Goal: Task Accomplishment & Management: Manage account settings

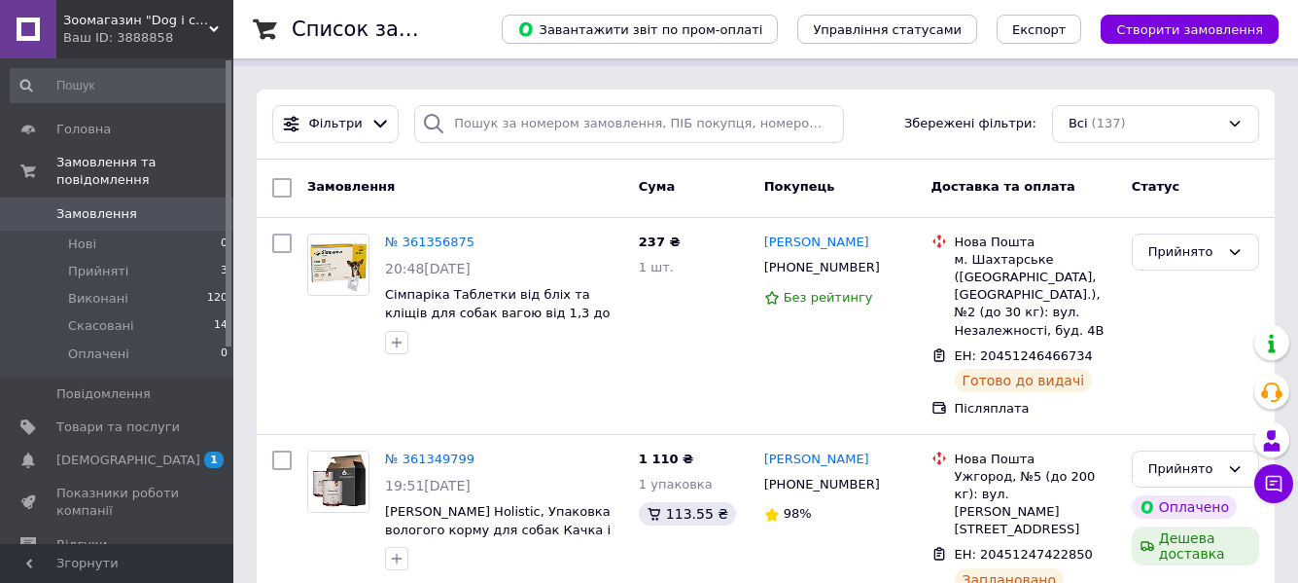
scroll to position [292, 0]
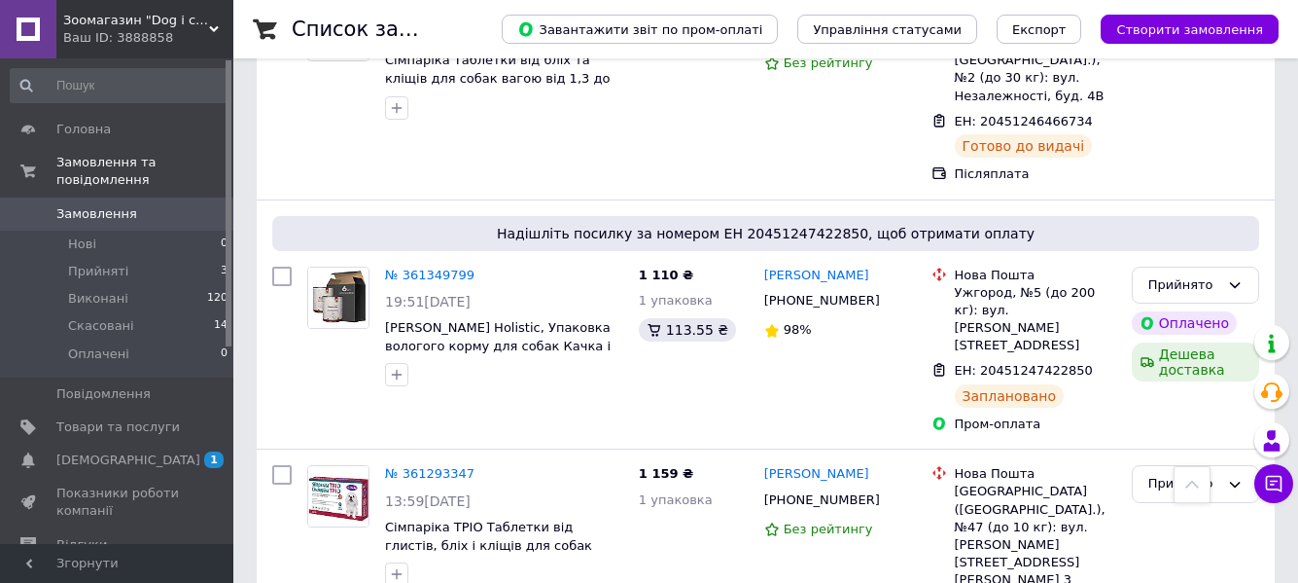
click at [432, 280] on link "№ 361349799" at bounding box center [429, 274] width 89 height 15
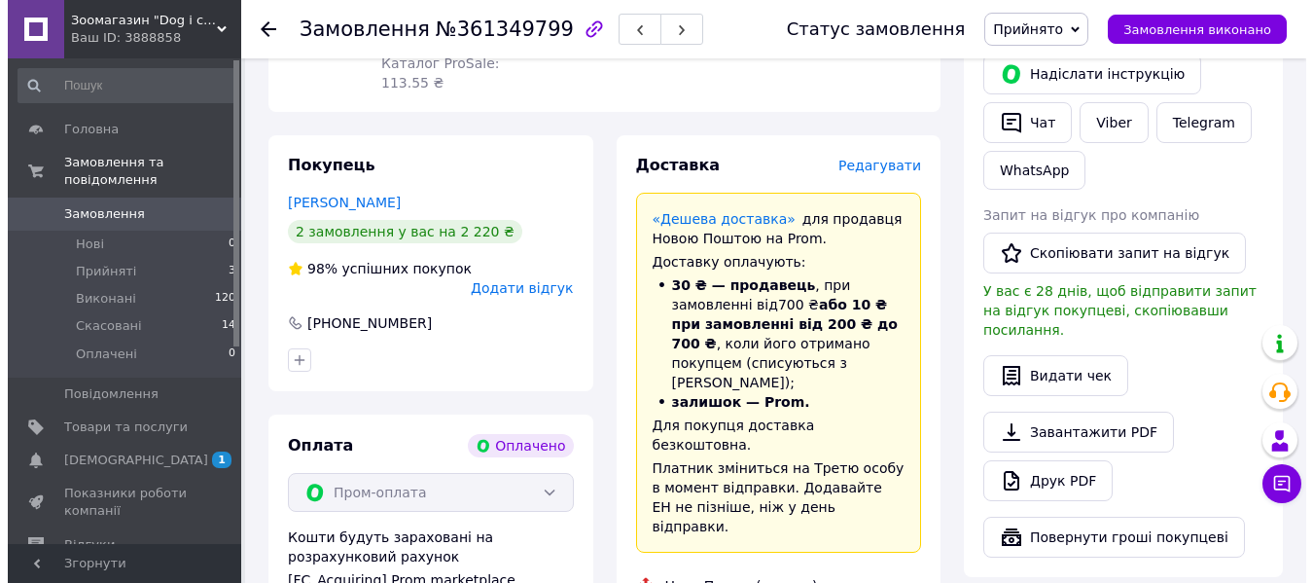
scroll to position [357, 0]
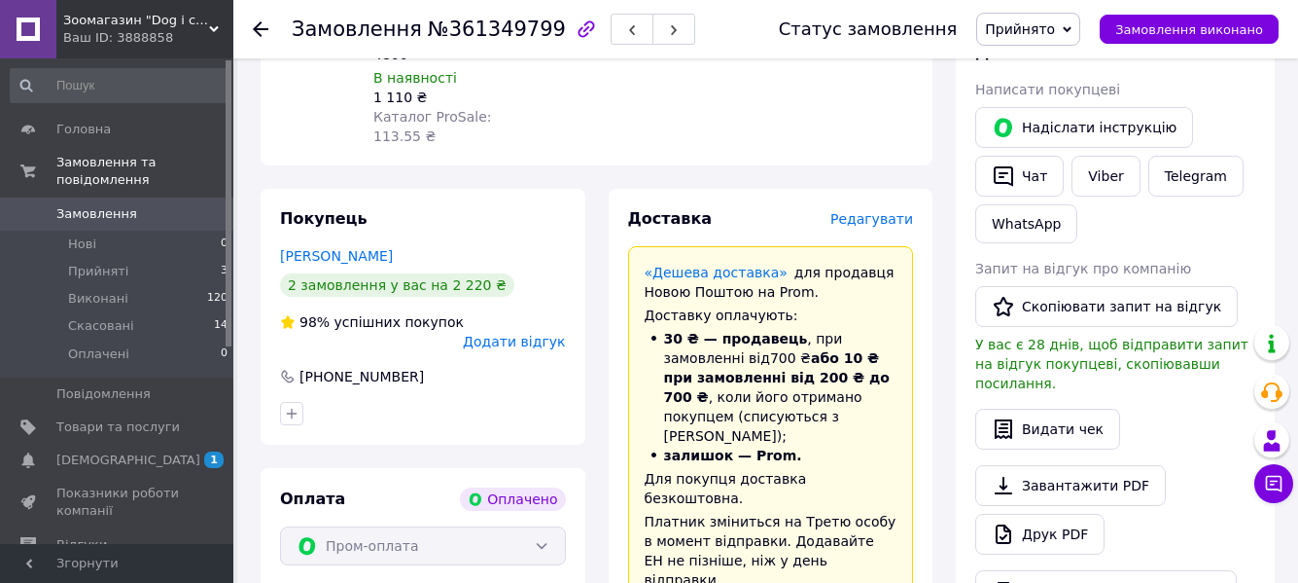
click at [874, 211] on span "Редагувати" at bounding box center [872, 219] width 83 height 16
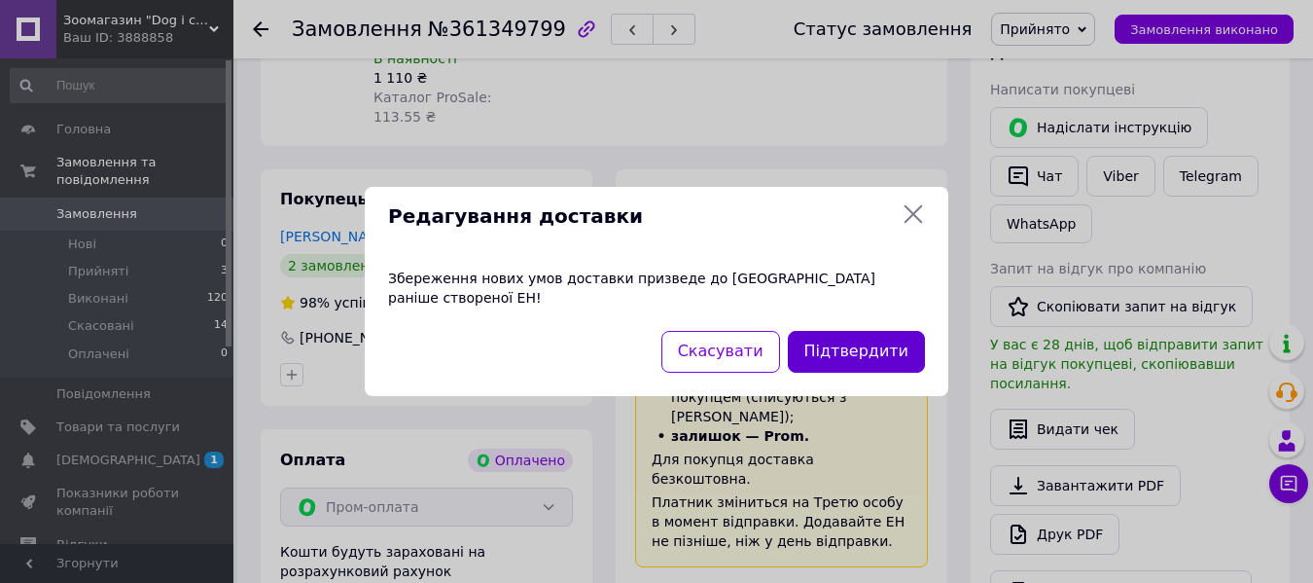
click at [853, 348] on button "Підтвердити" at bounding box center [856, 352] width 137 height 42
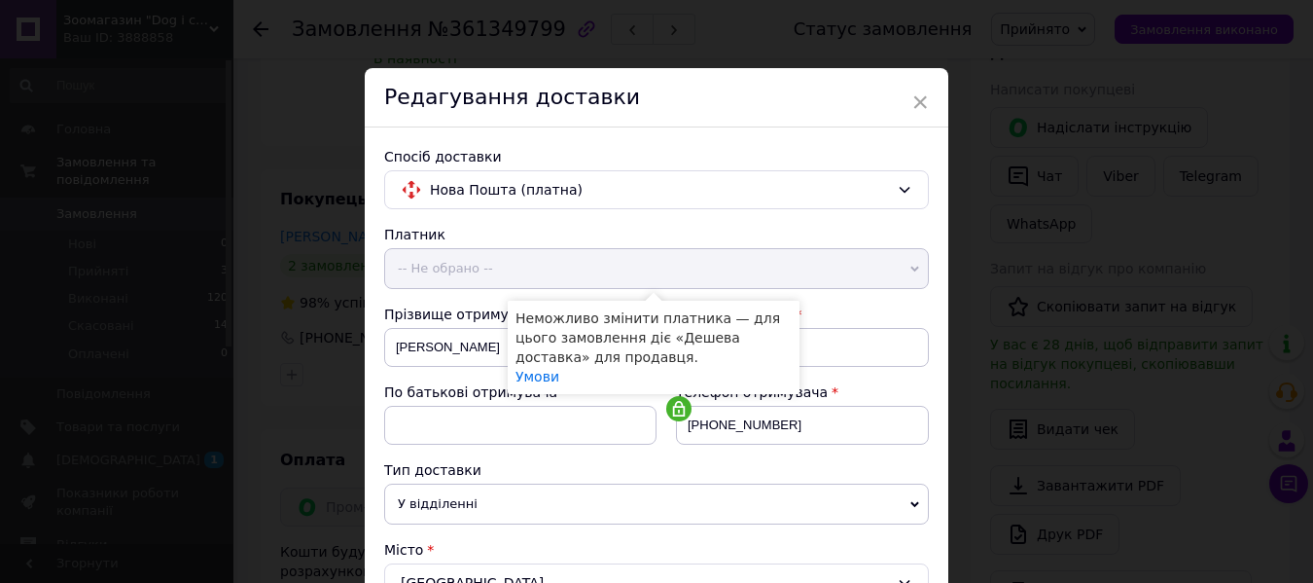
click at [902, 274] on span "-- Не обрано --" at bounding box center [656, 268] width 545 height 41
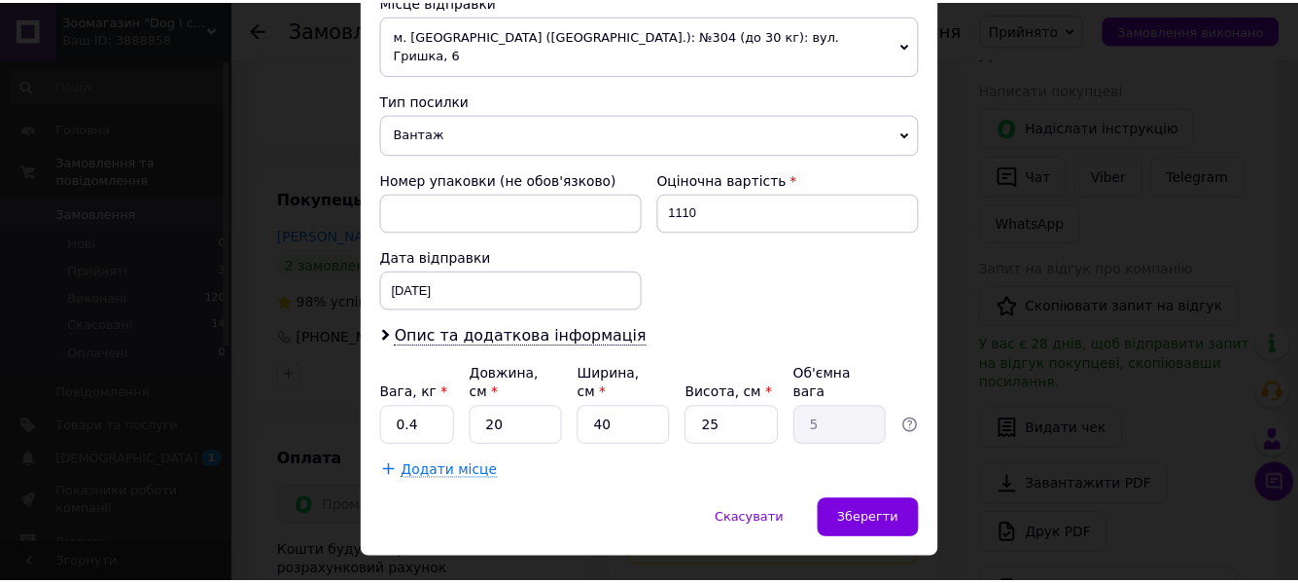
scroll to position [709, 0]
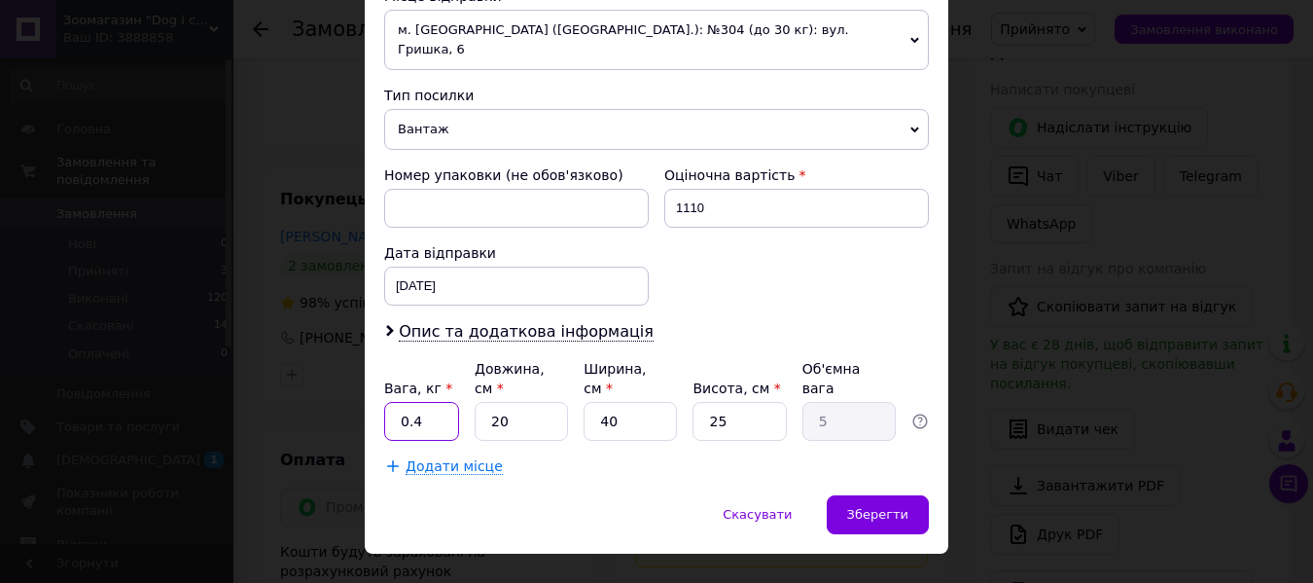
click at [403, 402] on input "0.4" at bounding box center [421, 421] width 75 height 39
type input "2.4"
click at [851, 495] on div "Зберегти" at bounding box center [878, 514] width 102 height 39
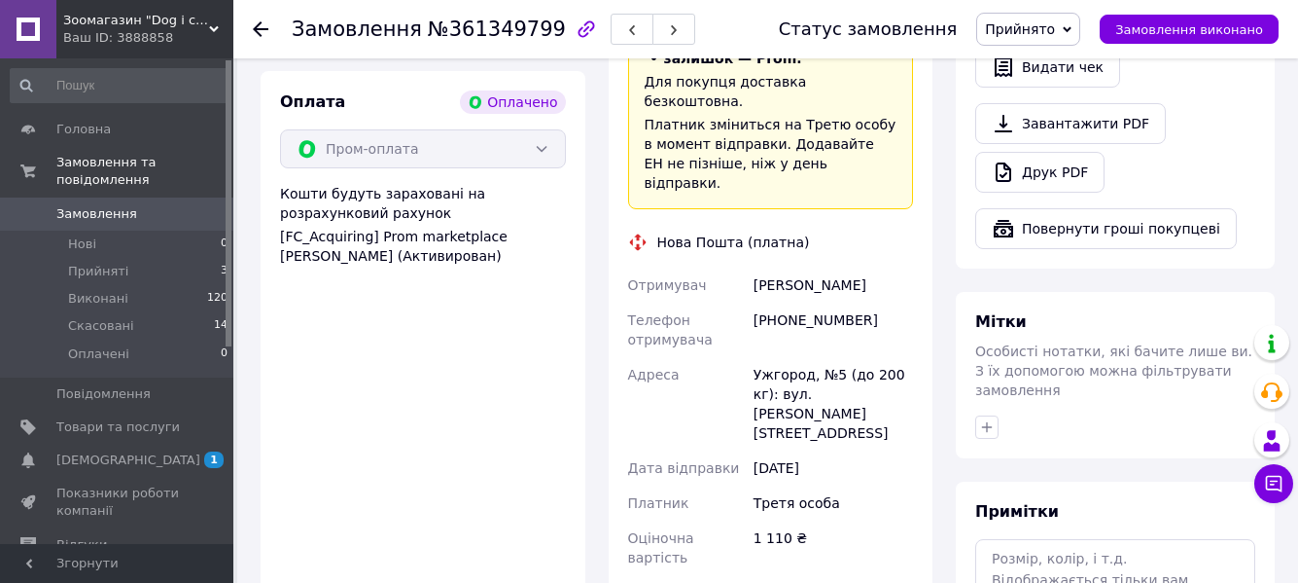
scroll to position [778, 0]
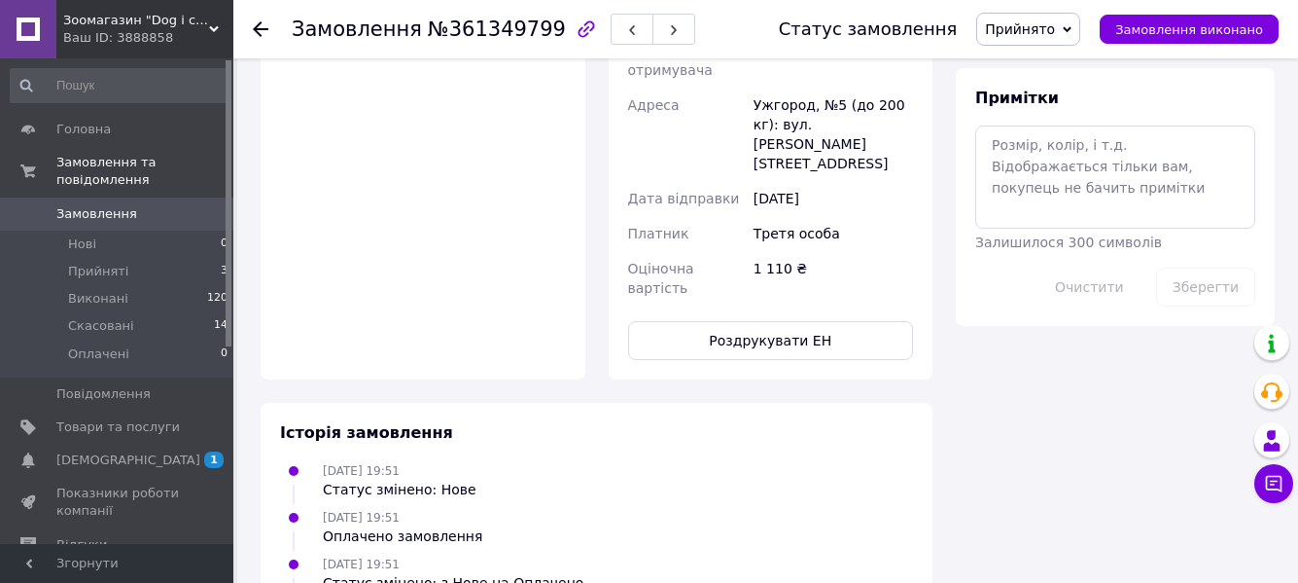
scroll to position [1157, 0]
